Goal: Find specific page/section: Find specific page/section

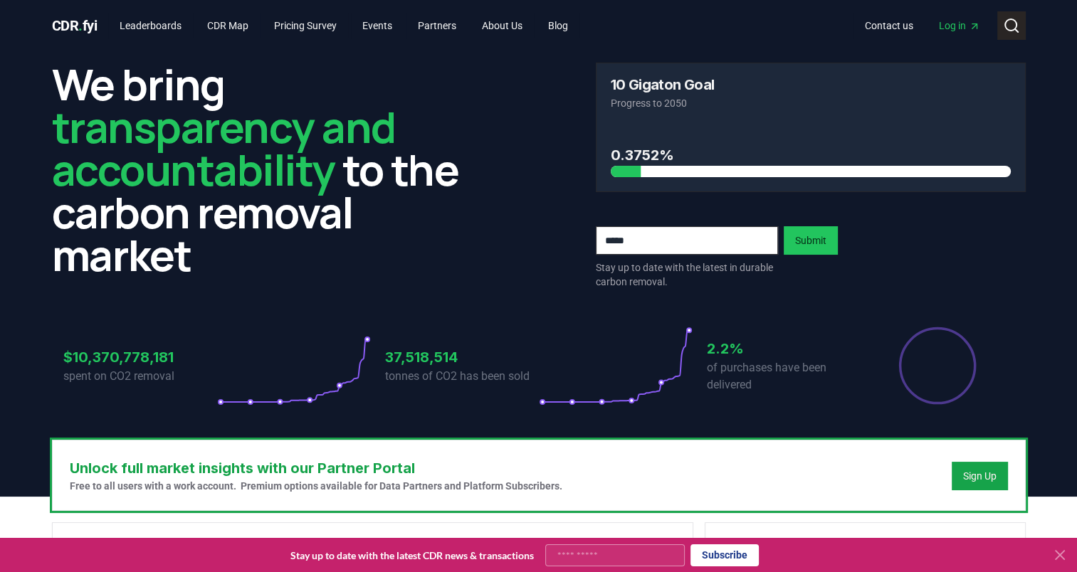
click at [1017, 17] on icon at bounding box center [1011, 25] width 17 height 17
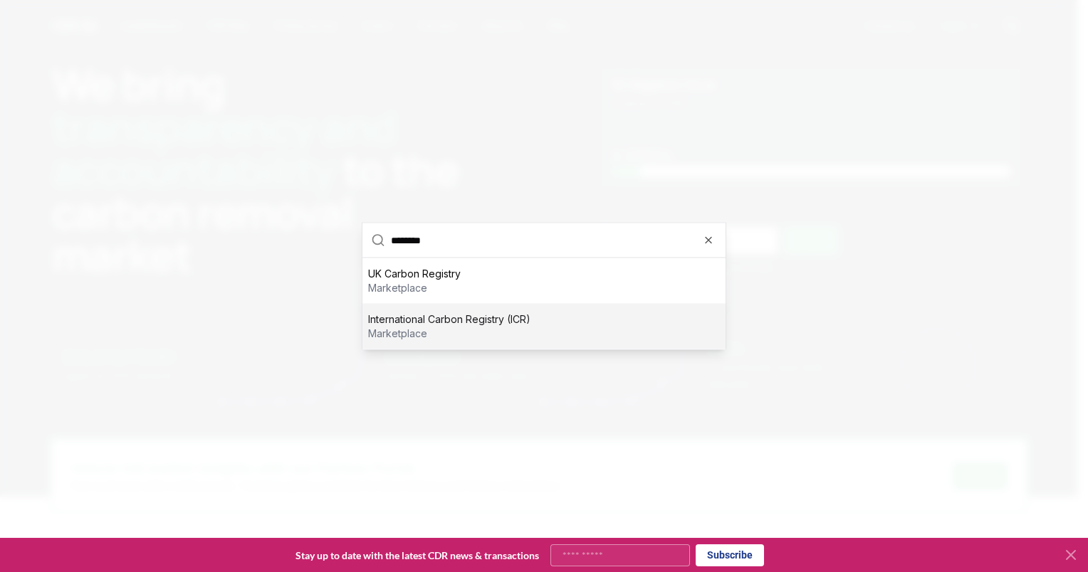
type input "********"
click at [528, 333] on p "marketplace" at bounding box center [449, 334] width 162 height 14
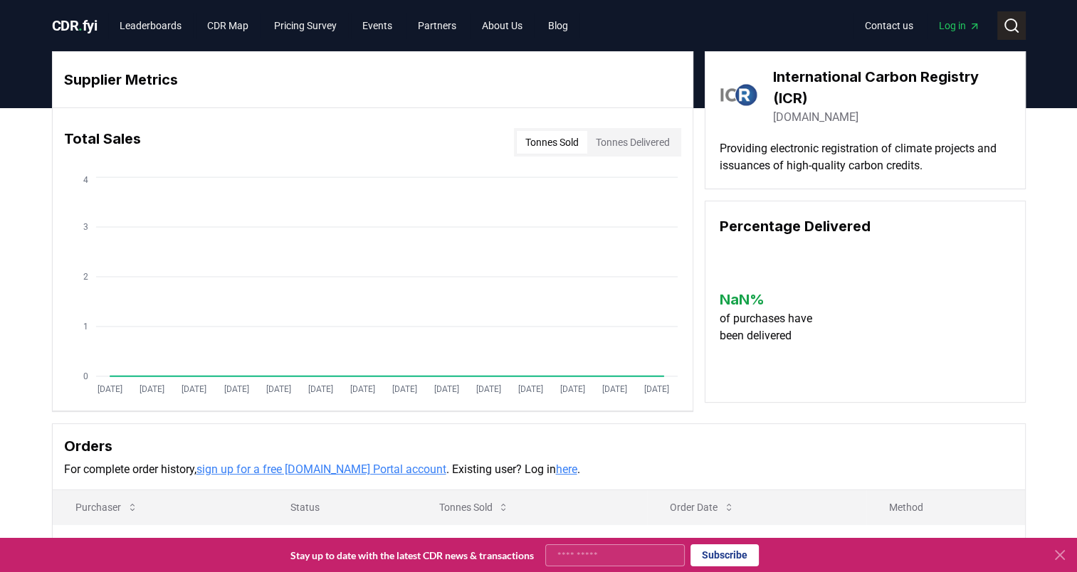
click at [1003, 26] on icon at bounding box center [1011, 25] width 17 height 17
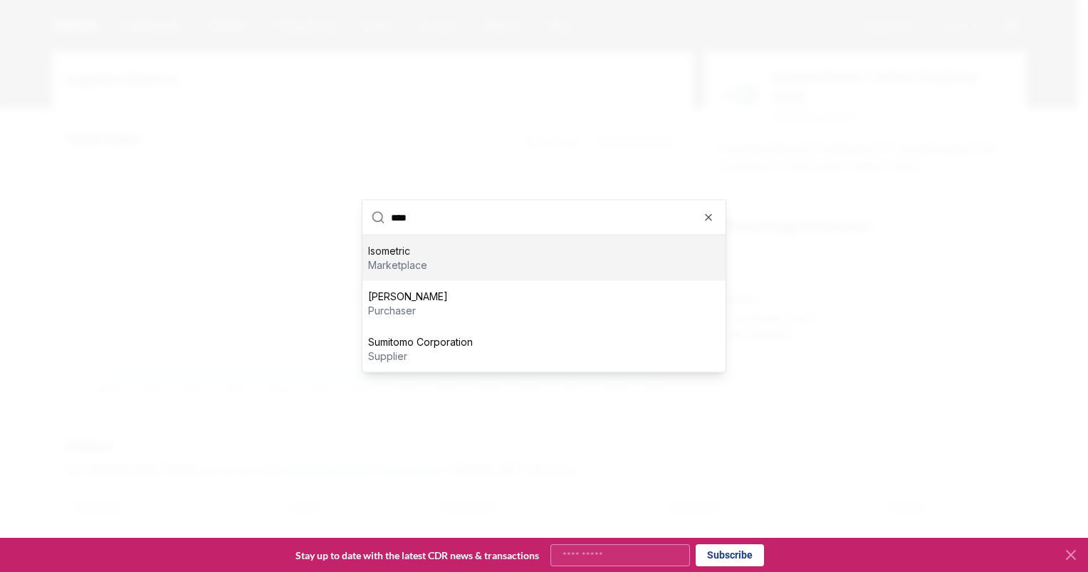
type input "****"
click at [507, 265] on div "Isometric marketplace" at bounding box center [543, 259] width 363 height 46
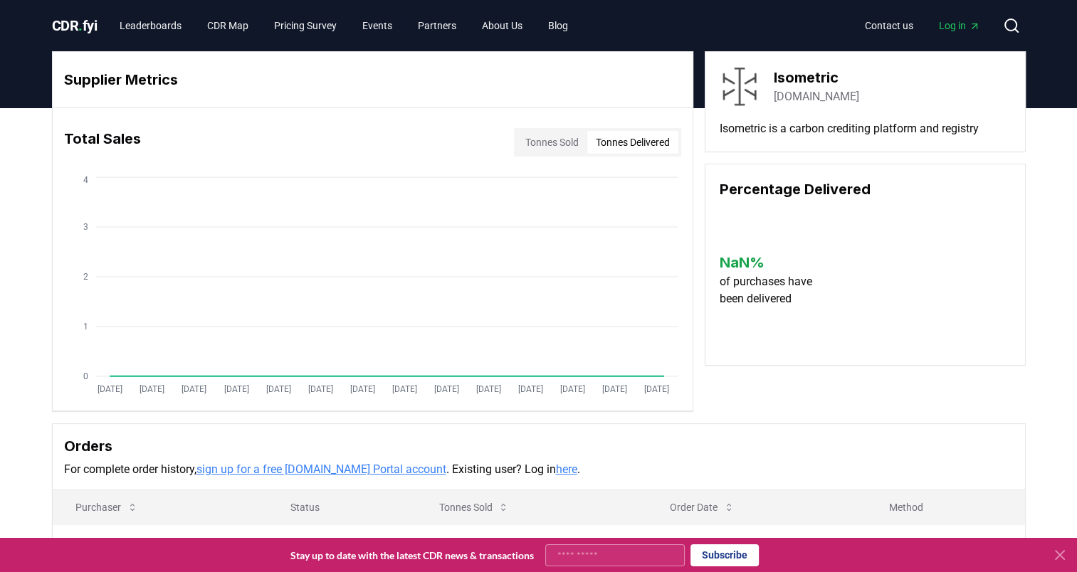
click at [626, 132] on button "Tonnes Delivered" at bounding box center [632, 142] width 91 height 23
click at [91, 40] on div "CDR . fyi Leaderboards CDR Map Pricing Survey Events Partners About Us Blog Con…" at bounding box center [539, 25] width 974 height 51
click at [97, 26] on span "CDR . fyi" at bounding box center [75, 25] width 46 height 17
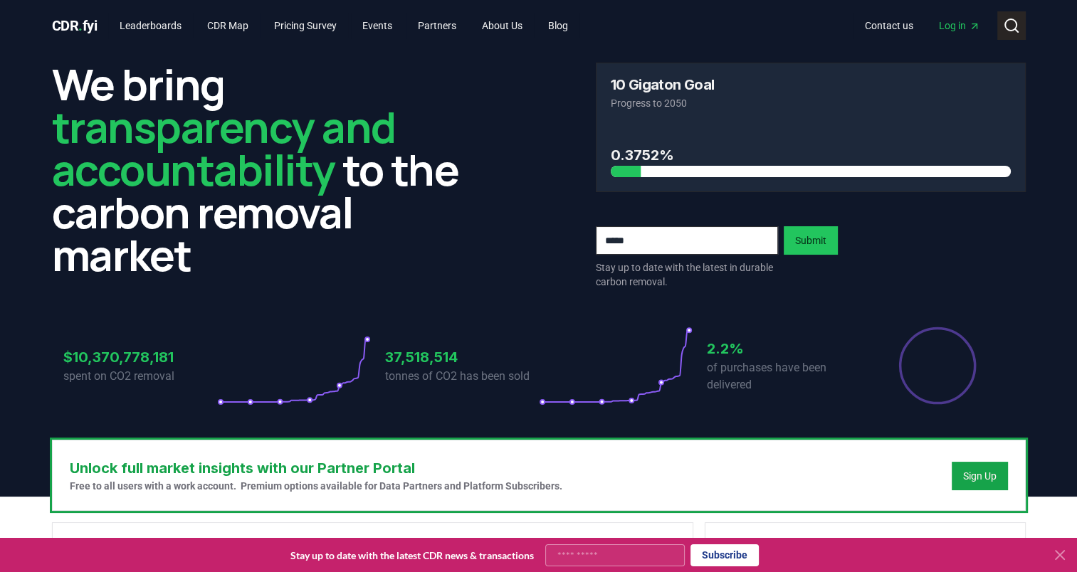
click at [1009, 21] on icon at bounding box center [1011, 25] width 17 height 17
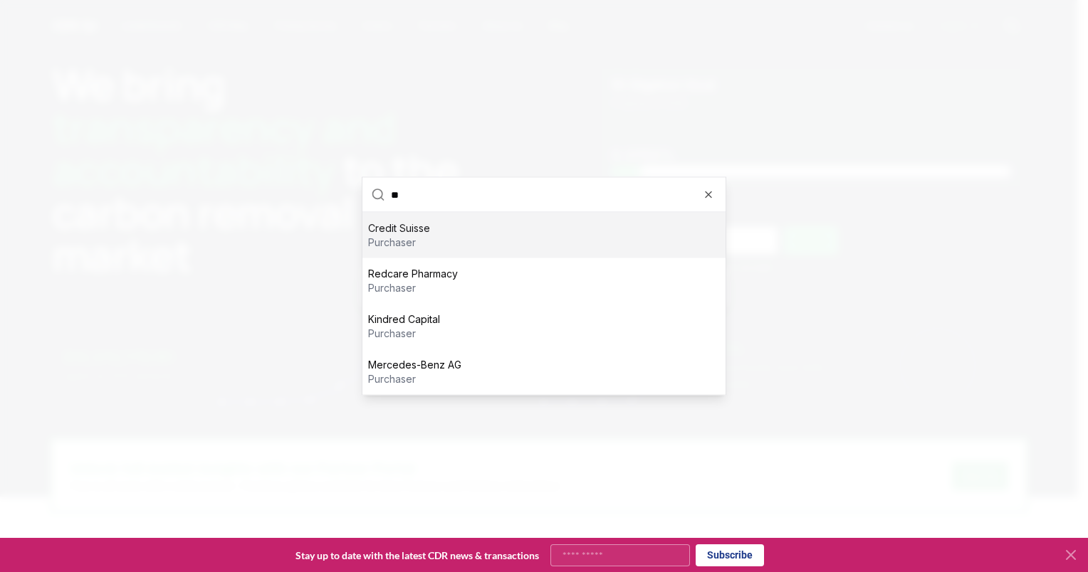
type input "*"
